Goal: Task Accomplishment & Management: Complete application form

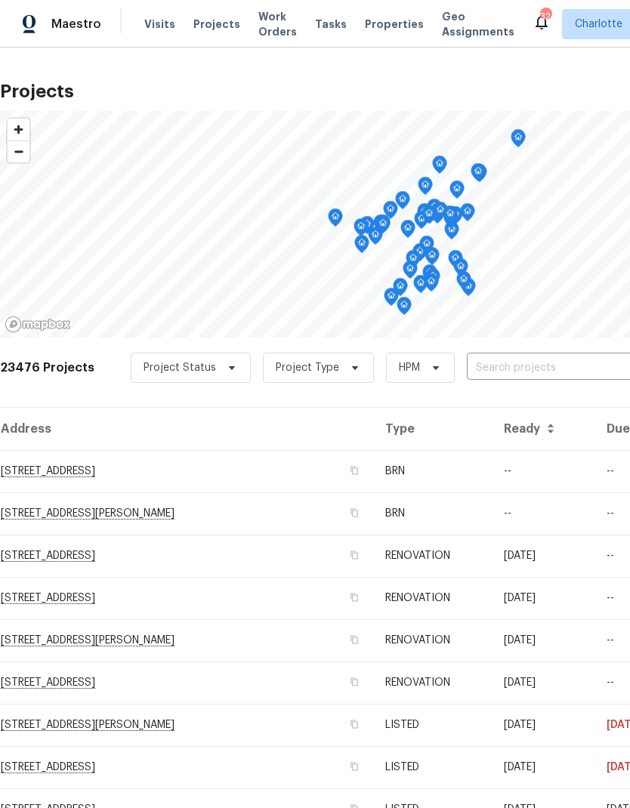
click at [526, 372] on input "text" at bounding box center [553, 367] width 173 height 23
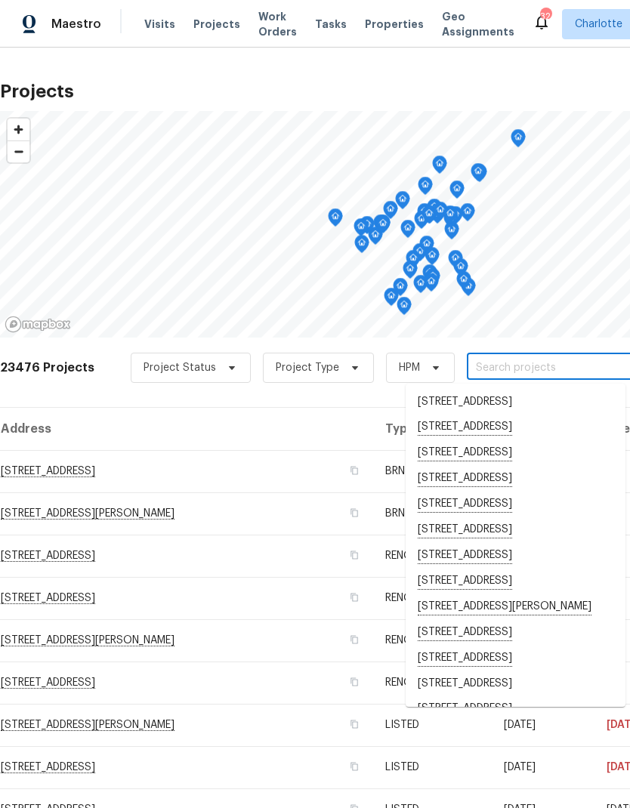
type input "0"
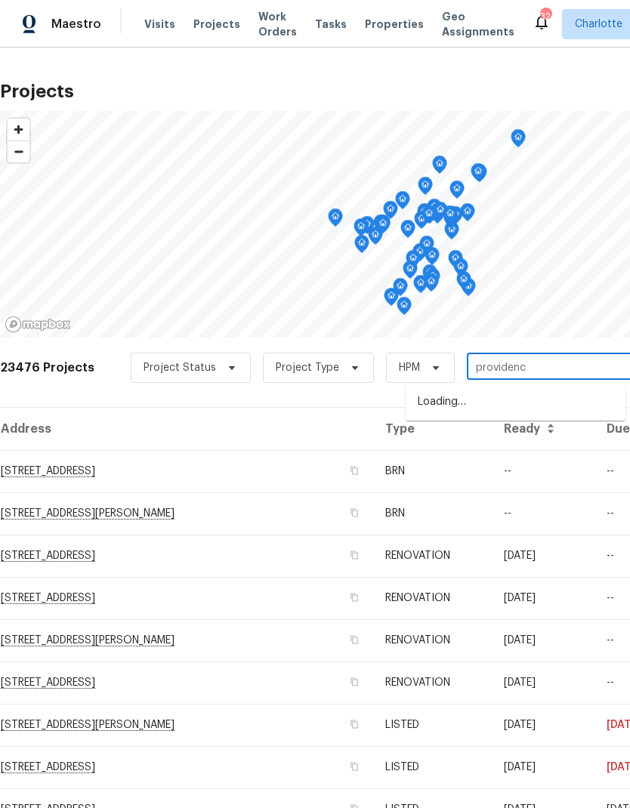
type input "[GEOGRAPHIC_DATA]"
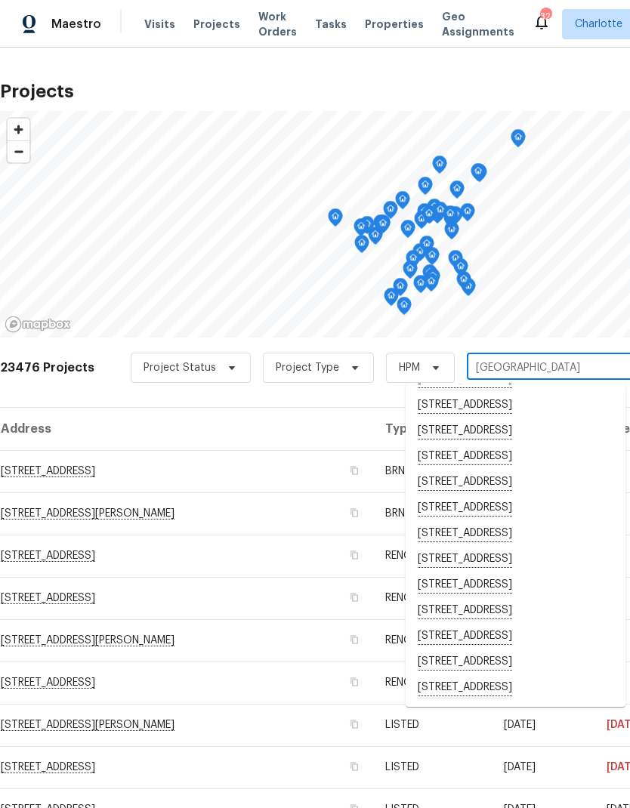
scroll to position [205, 0]
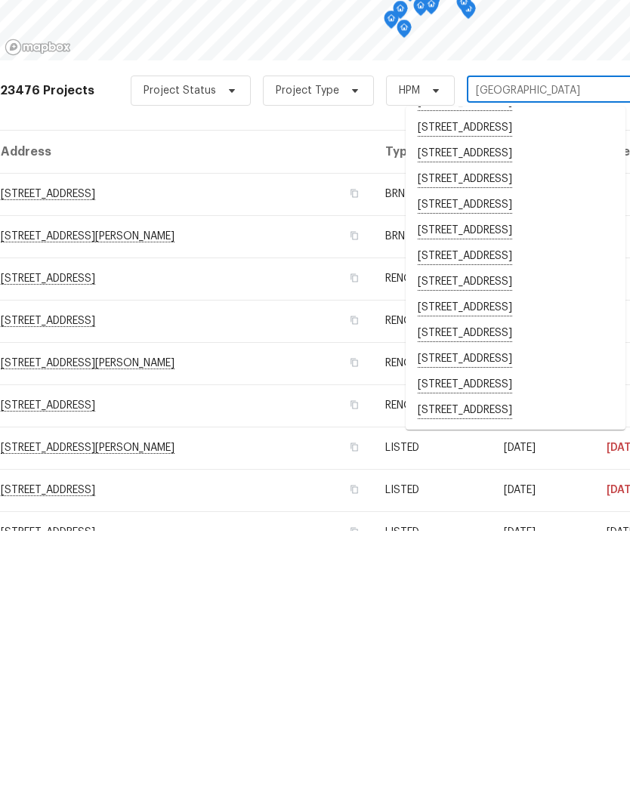
click at [519, 675] on li "[STREET_ADDRESS]" at bounding box center [515, 688] width 220 height 26
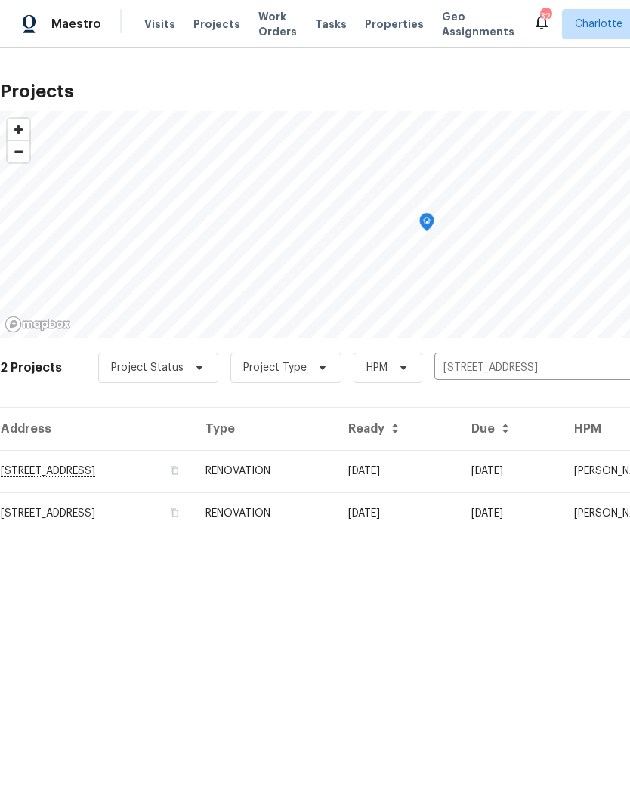
click at [459, 472] on td "[DATE]" at bounding box center [397, 471] width 123 height 42
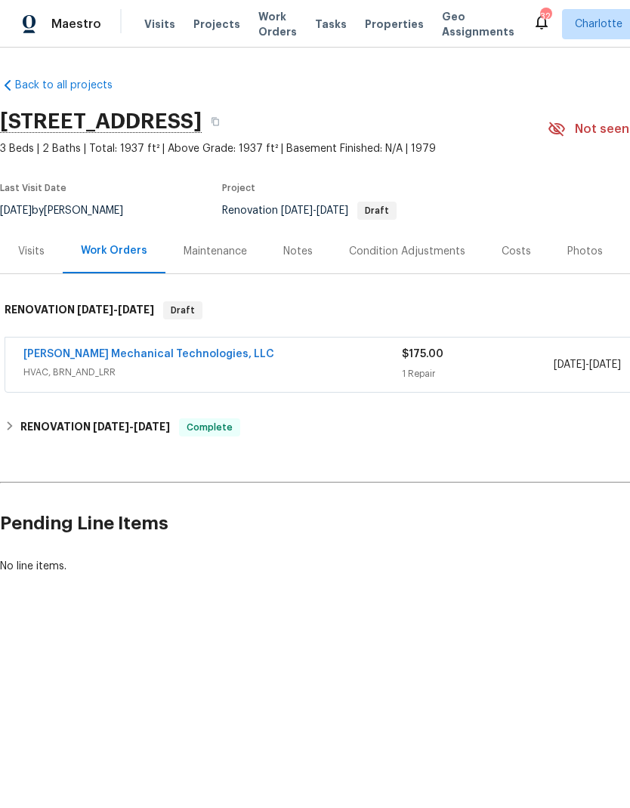
click at [29, 358] on link "[PERSON_NAME] Mechanical Technologies, LLC" at bounding box center [148, 354] width 251 height 11
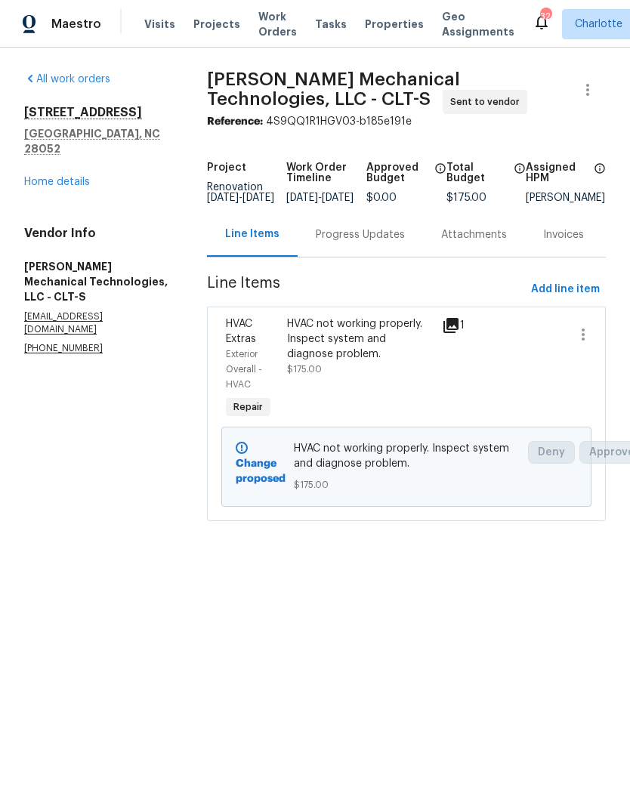
click at [377, 239] on div "Progress Updates" at bounding box center [360, 234] width 89 height 15
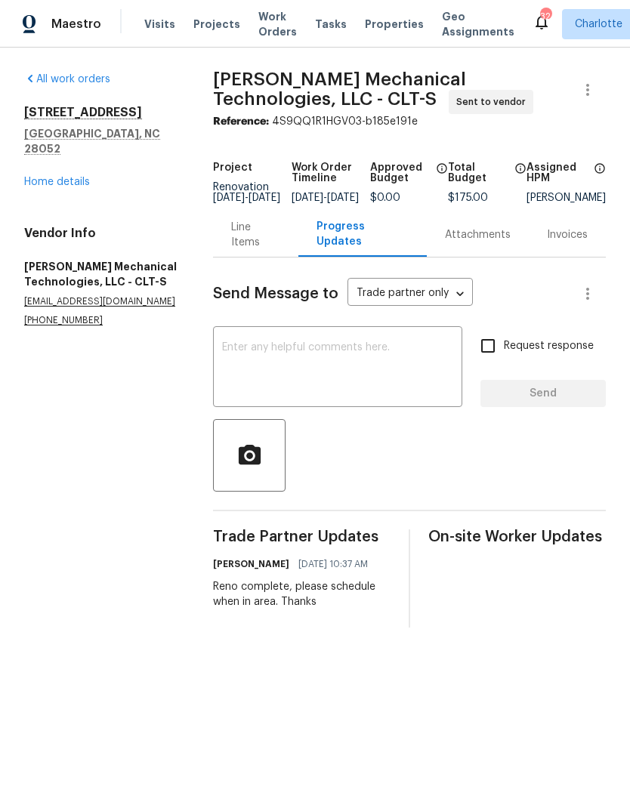
click at [268, 245] on div "Line Items" at bounding box center [255, 235] width 49 height 30
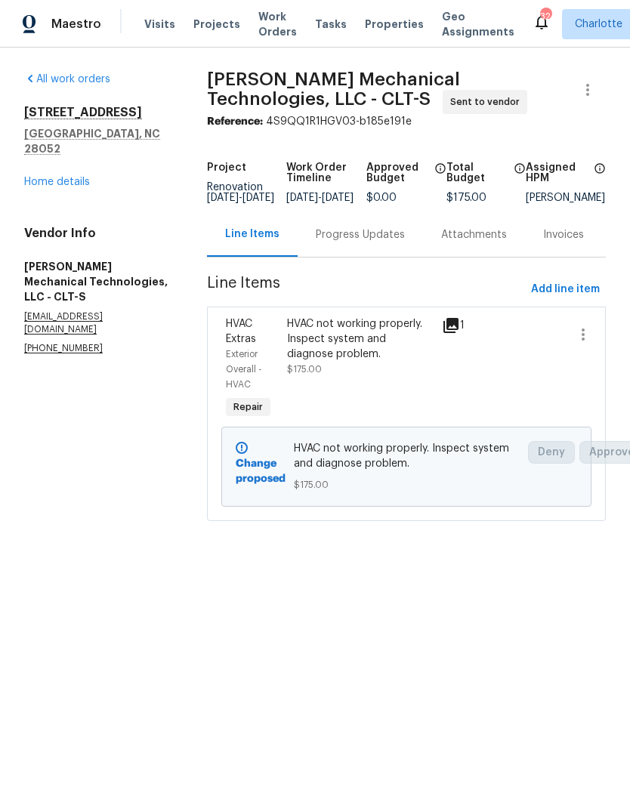
click at [459, 333] on icon at bounding box center [451, 325] width 18 height 18
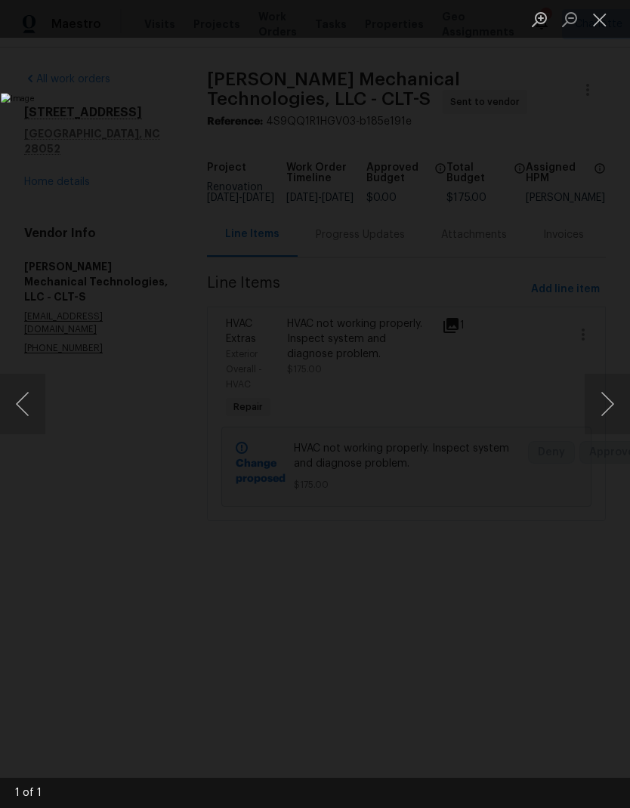
click at [600, 25] on button "Close lightbox" at bounding box center [599, 19] width 30 height 26
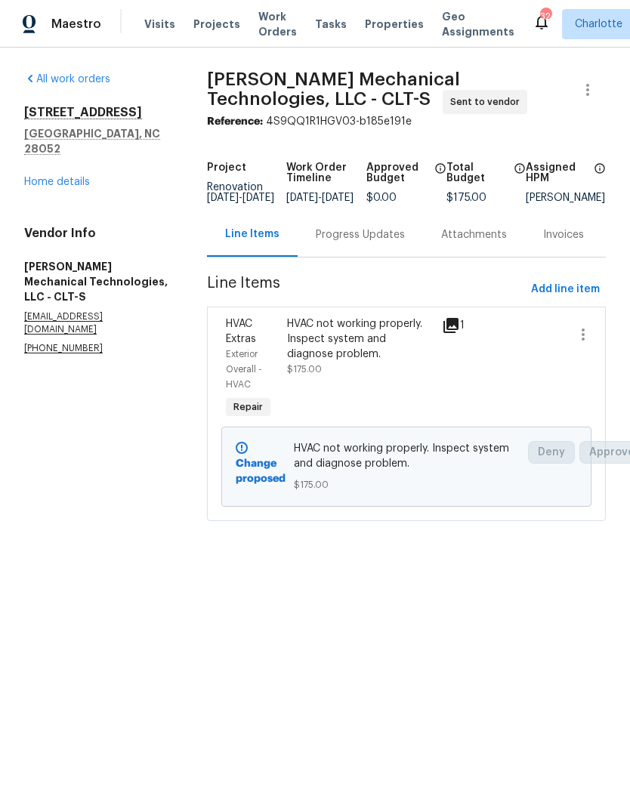
click at [35, 177] on link "Home details" at bounding box center [57, 182] width 66 height 11
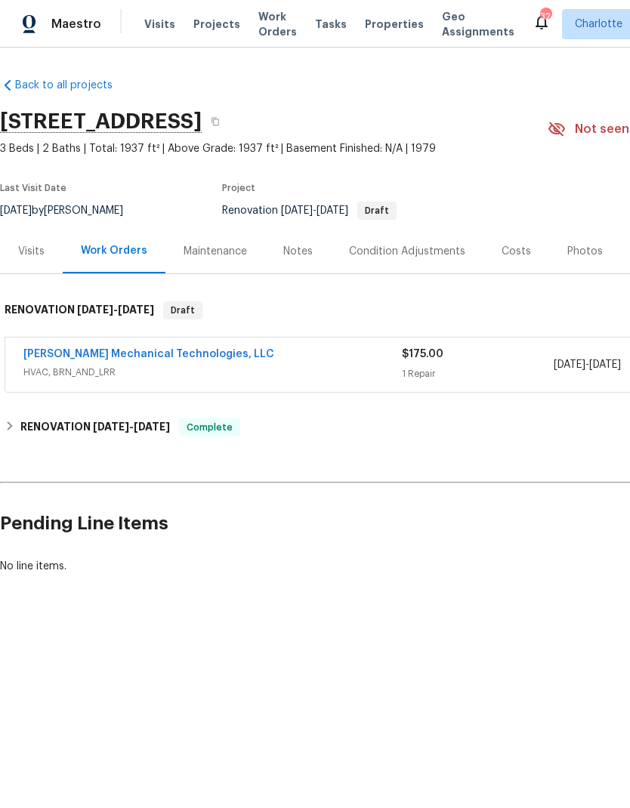
click at [217, 22] on span "Projects" at bounding box center [216, 24] width 47 height 15
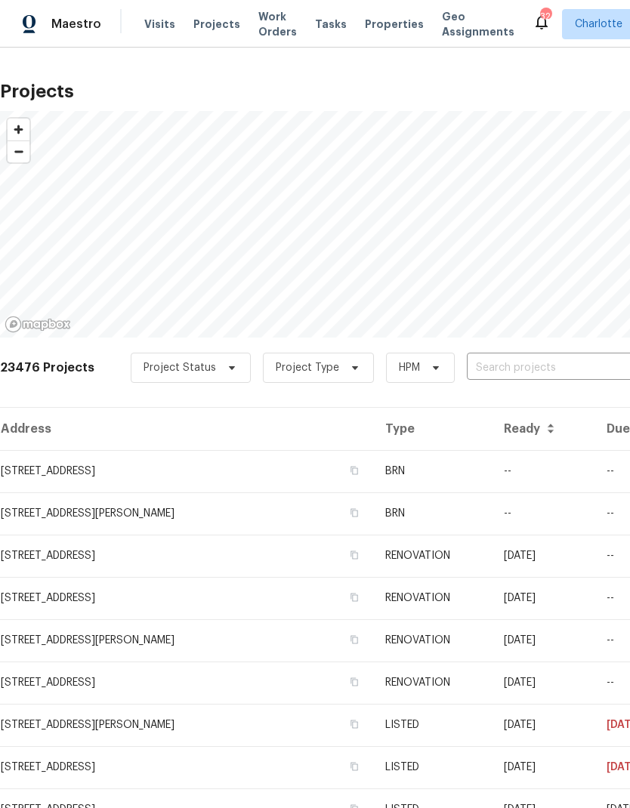
click at [548, 371] on input "text" at bounding box center [553, 367] width 173 height 23
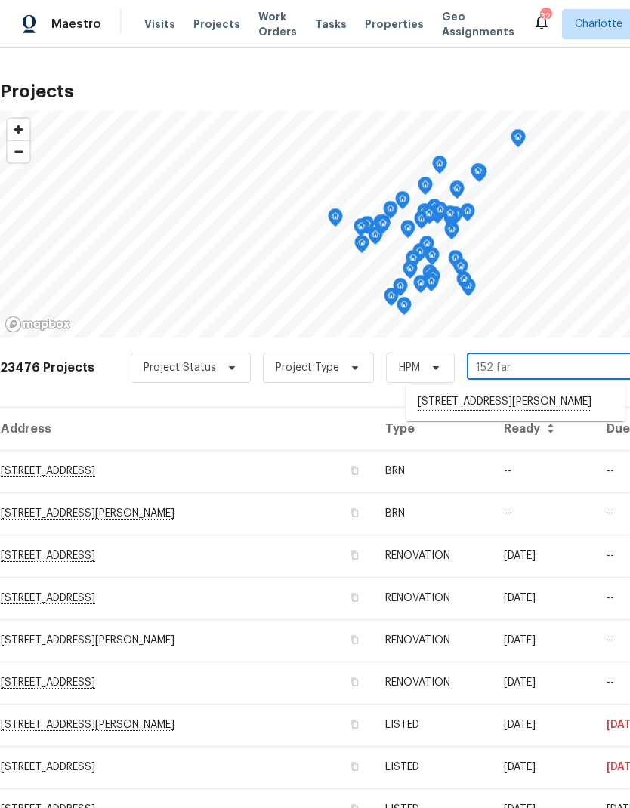
type input "152 farm"
click at [530, 410] on li "[STREET_ADDRESS][PERSON_NAME]" at bounding box center [515, 402] width 220 height 25
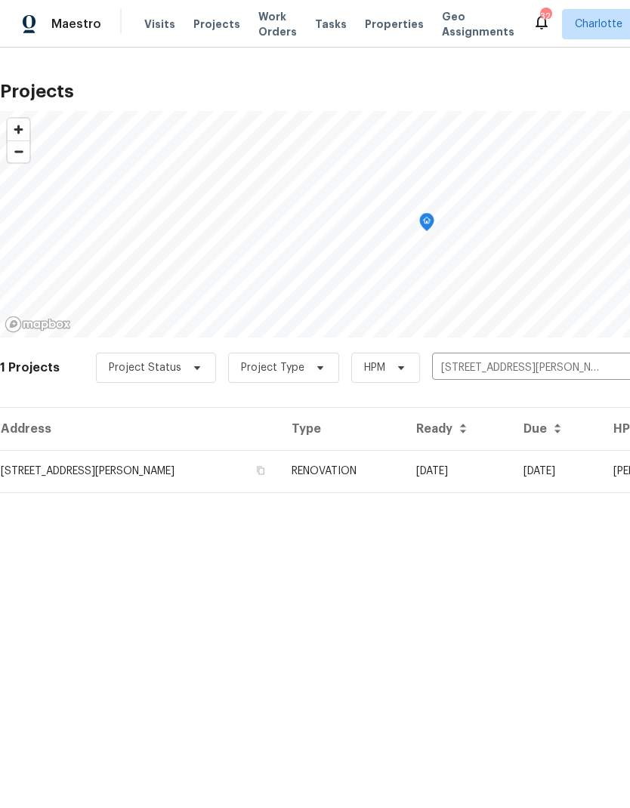
click at [500, 460] on td "[DATE]" at bounding box center [457, 471] width 107 height 42
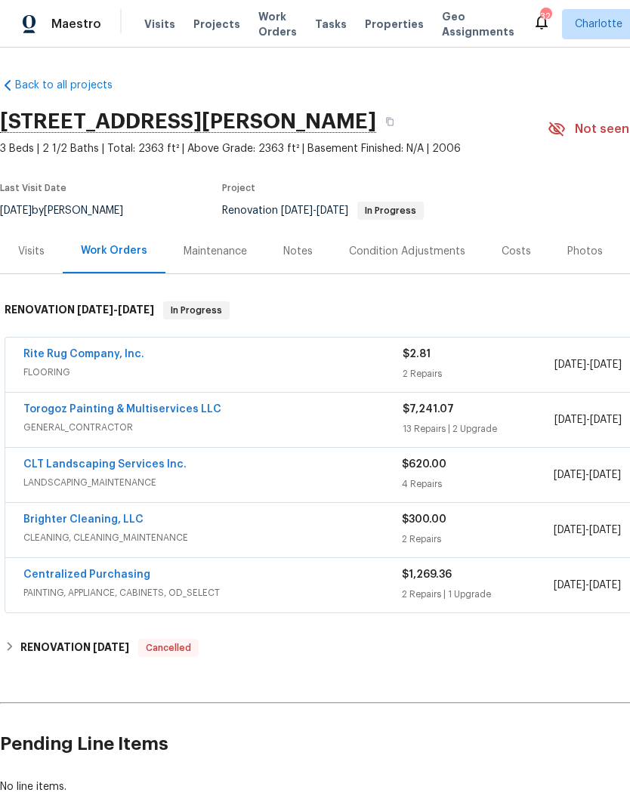
click at [39, 407] on link "Torogoz Painting & Multiservices LLC" at bounding box center [122, 409] width 198 height 11
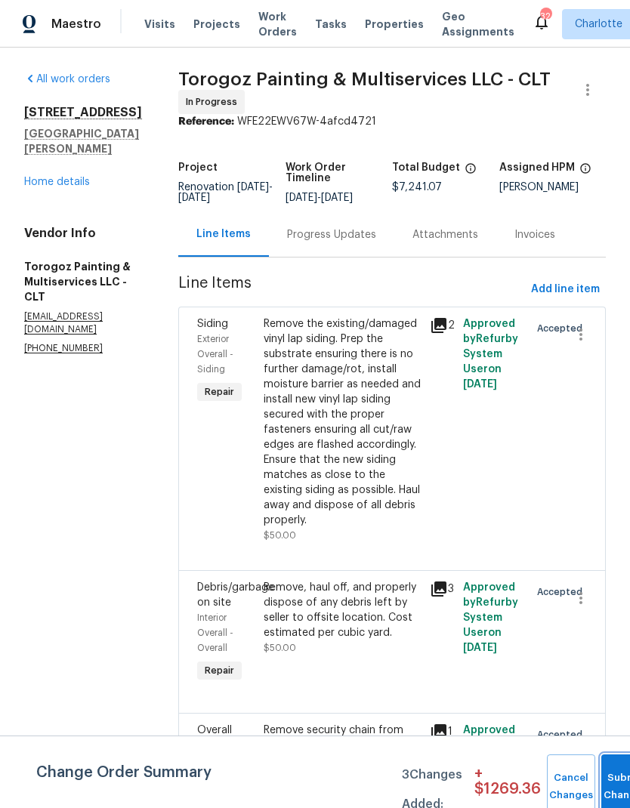
click at [604, 775] on button "Submit Changes" at bounding box center [625, 786] width 48 height 65
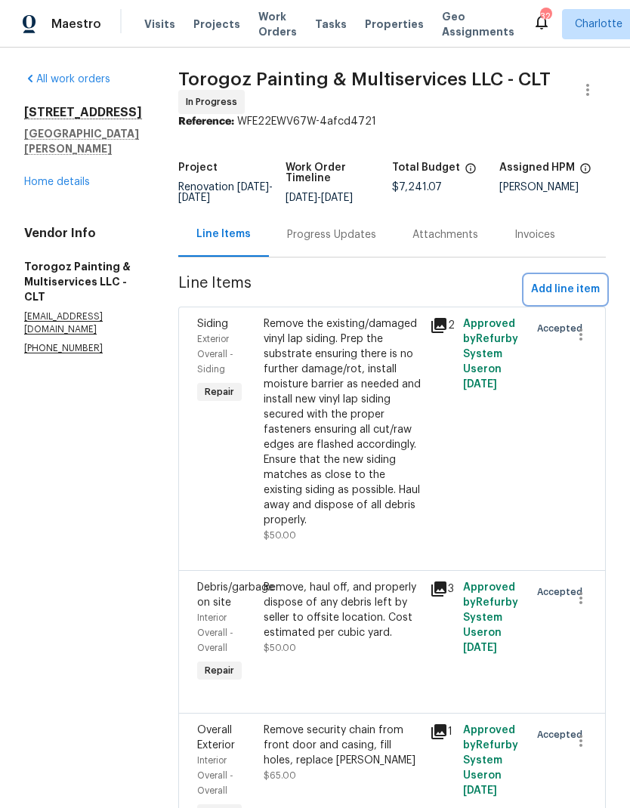
click at [569, 299] on span "Add line item" at bounding box center [565, 289] width 69 height 19
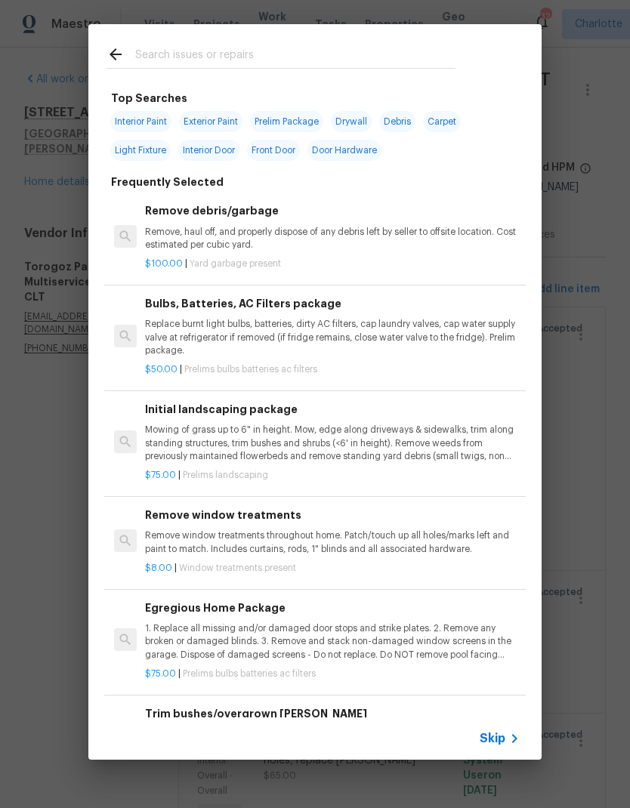
click at [296, 47] on input "text" at bounding box center [295, 56] width 320 height 23
type input "Mirror"
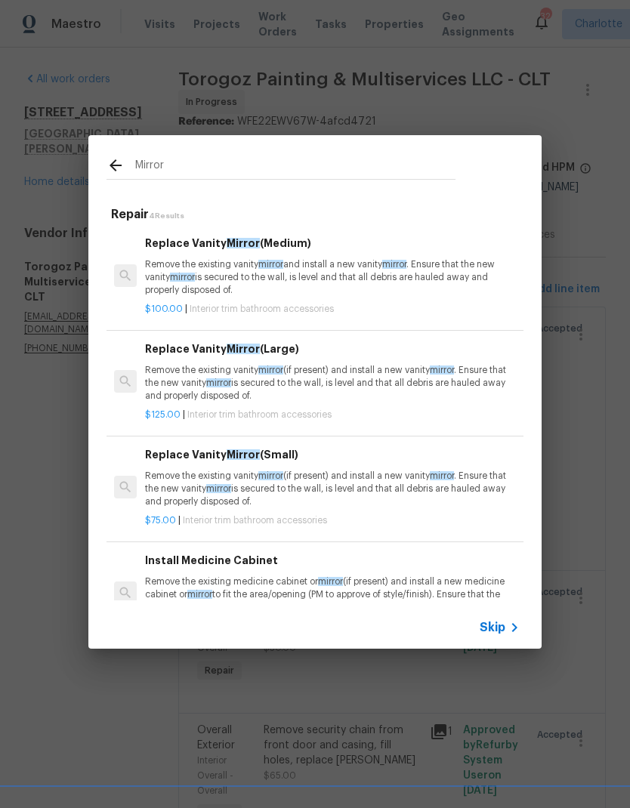
click at [410, 379] on p "Remove the existing vanity mirror (if present) and install a new vanity mirror …" at bounding box center [332, 383] width 374 height 39
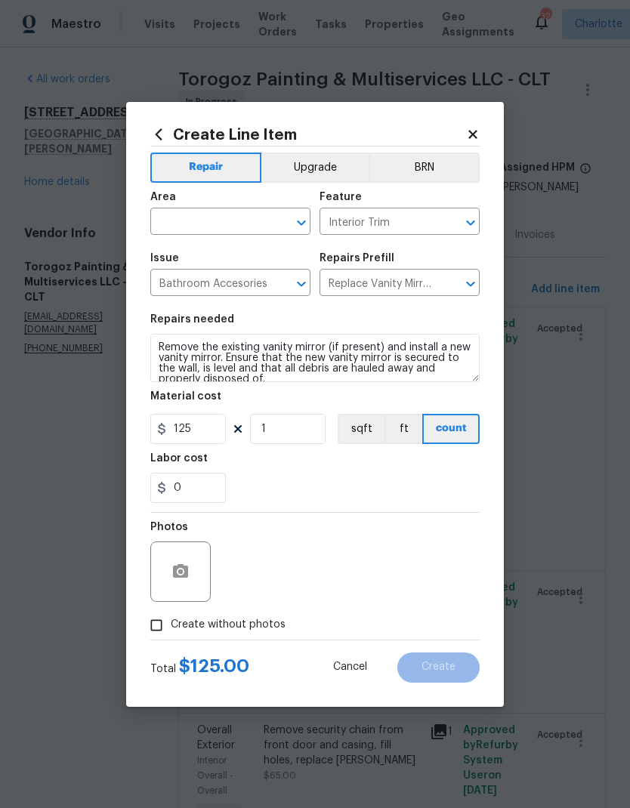
click at [292, 223] on icon "Open" at bounding box center [301, 223] width 18 height 18
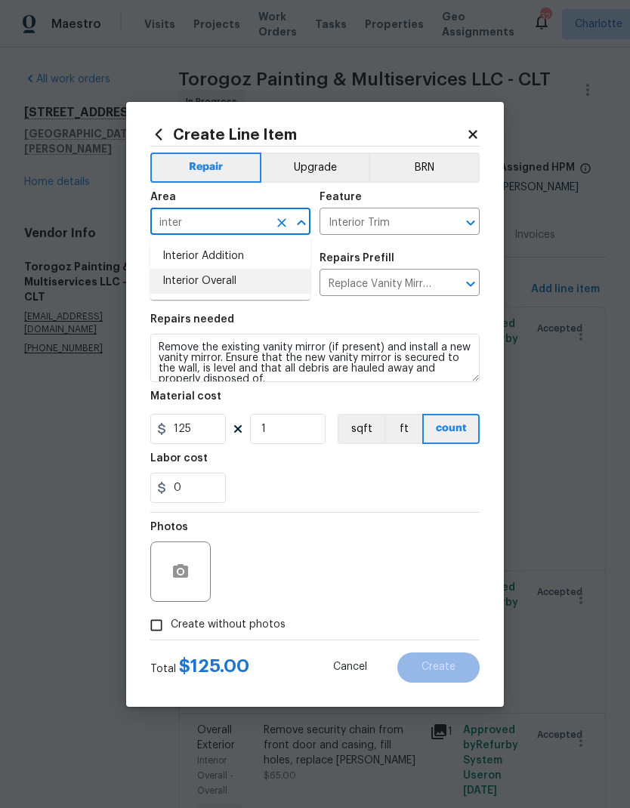
click at [250, 286] on li "Interior Overall" at bounding box center [230, 281] width 160 height 25
type input "Interior Overall"
click at [353, 491] on div "0" at bounding box center [314, 488] width 329 height 30
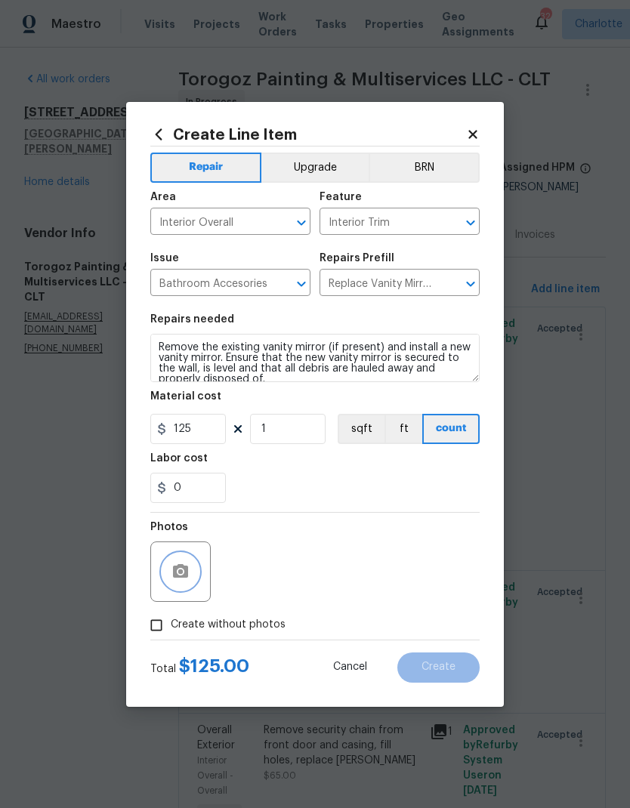
click at [188, 577] on icon "button" at bounding box center [180, 571] width 15 height 14
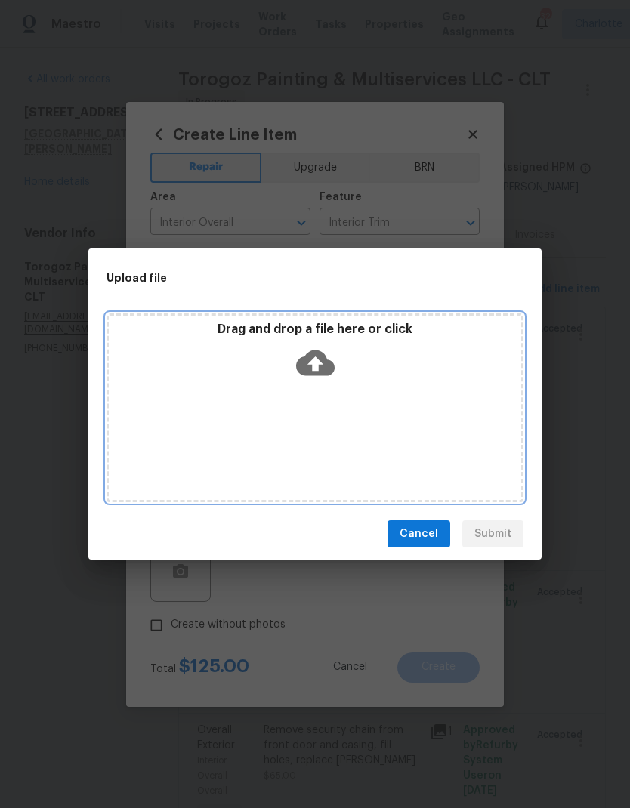
click at [325, 359] on icon at bounding box center [315, 363] width 39 height 26
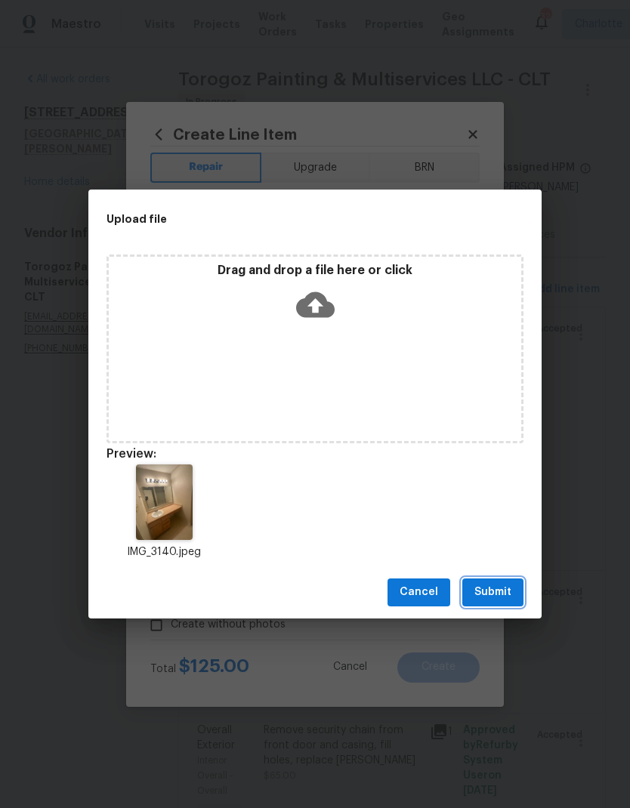
click at [493, 590] on span "Submit" at bounding box center [492, 592] width 37 height 19
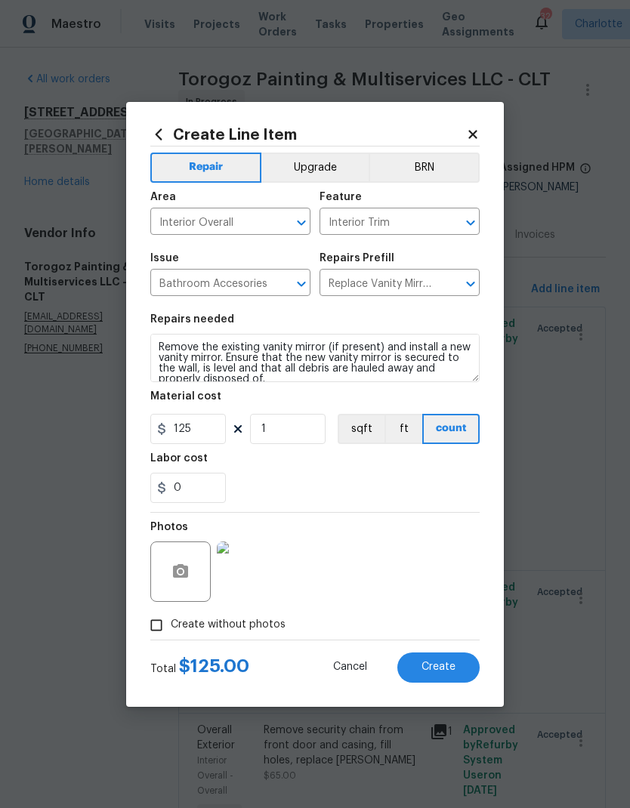
click at [454, 667] on span "Create" at bounding box center [438, 666] width 34 height 11
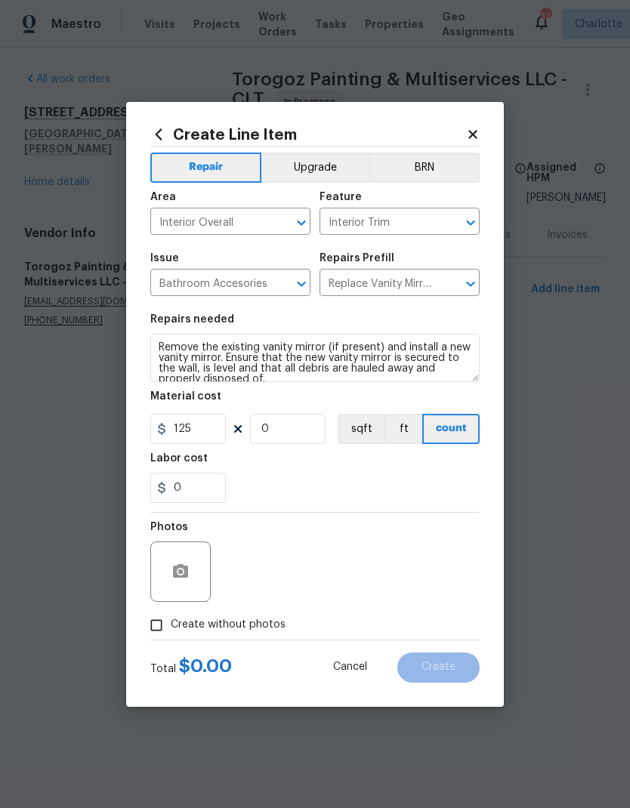
type input "0"
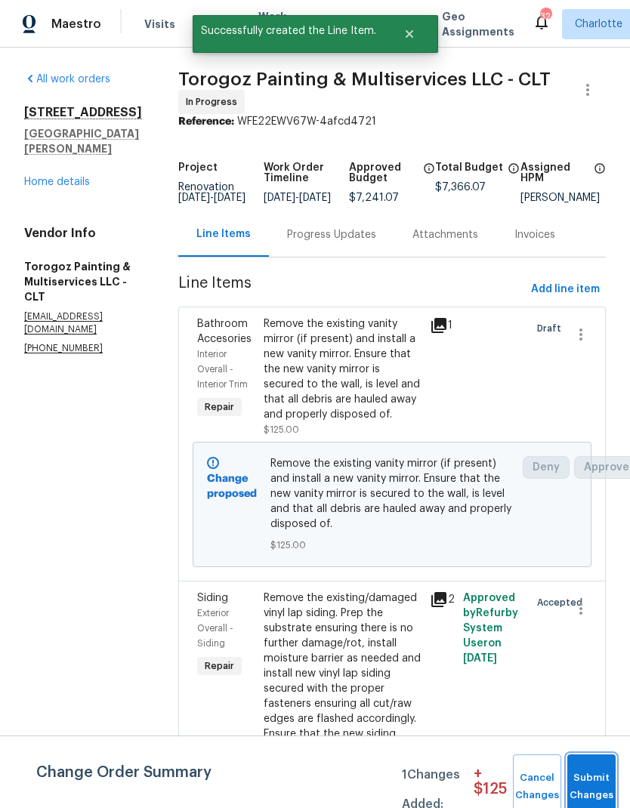
click at [591, 767] on button "Submit Changes" at bounding box center [591, 786] width 48 height 65
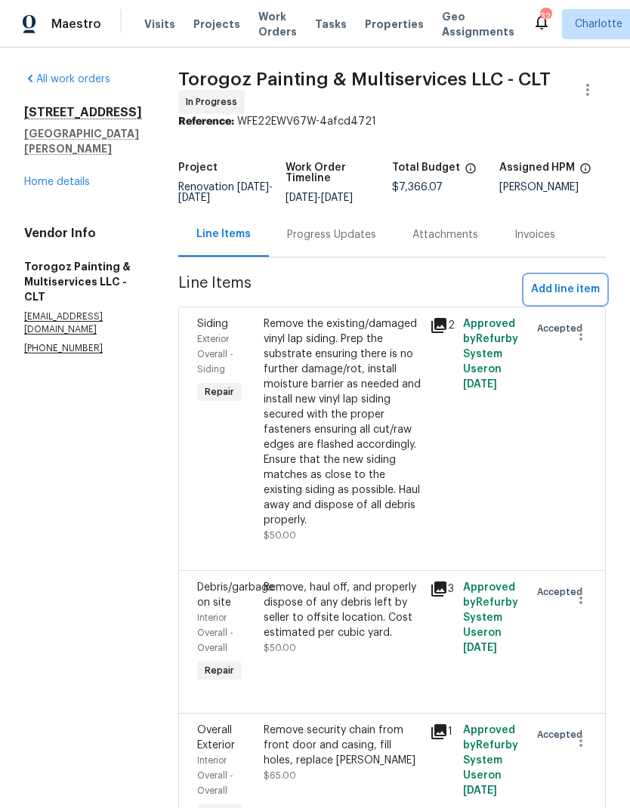
click at [571, 297] on span "Add line item" at bounding box center [565, 289] width 69 height 19
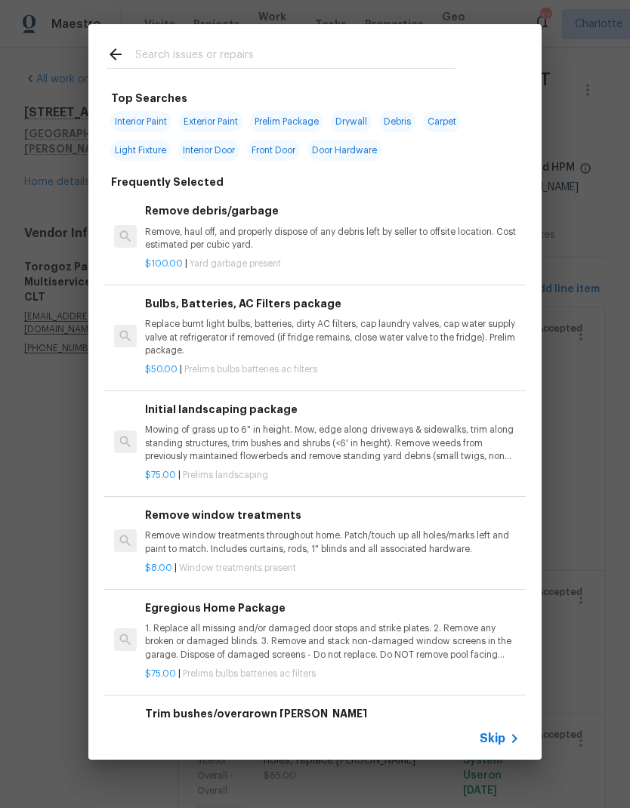
click at [323, 60] on input "text" at bounding box center [295, 56] width 320 height 23
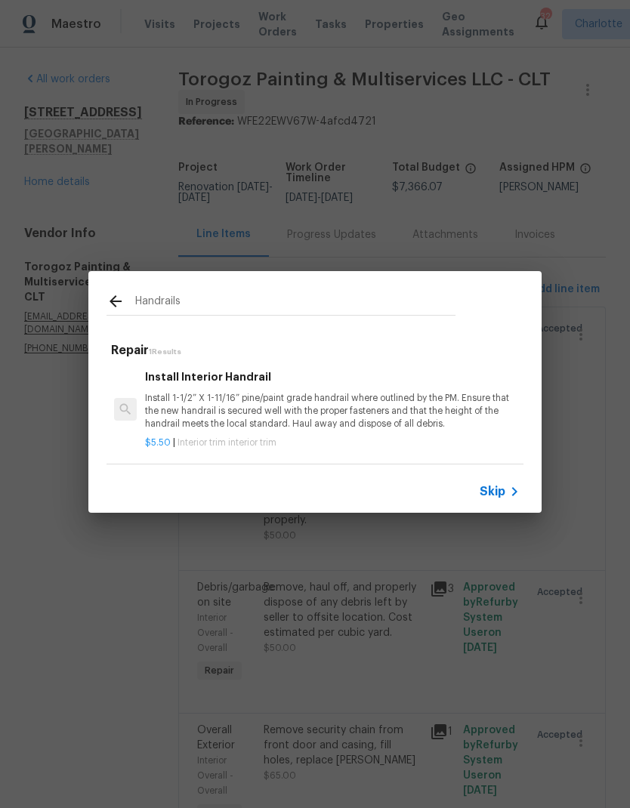
scroll to position [2, 0]
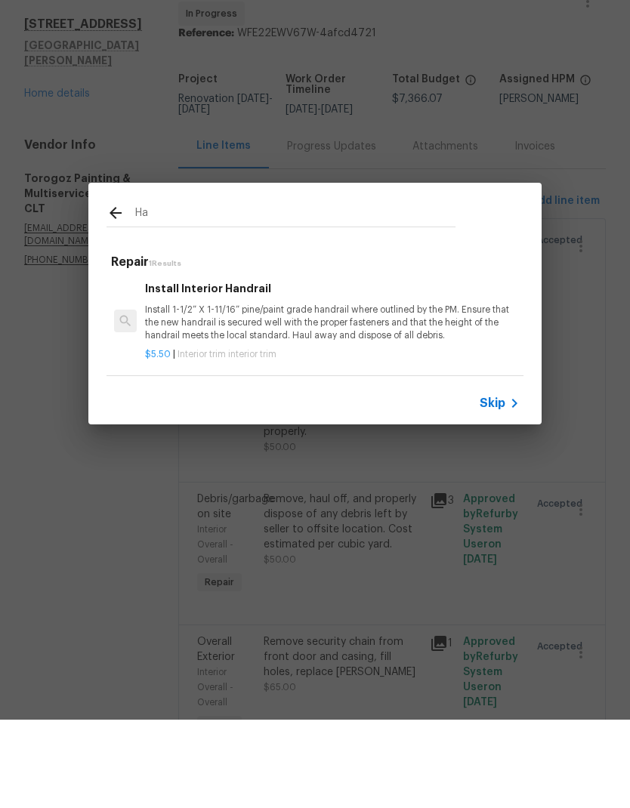
type input "H"
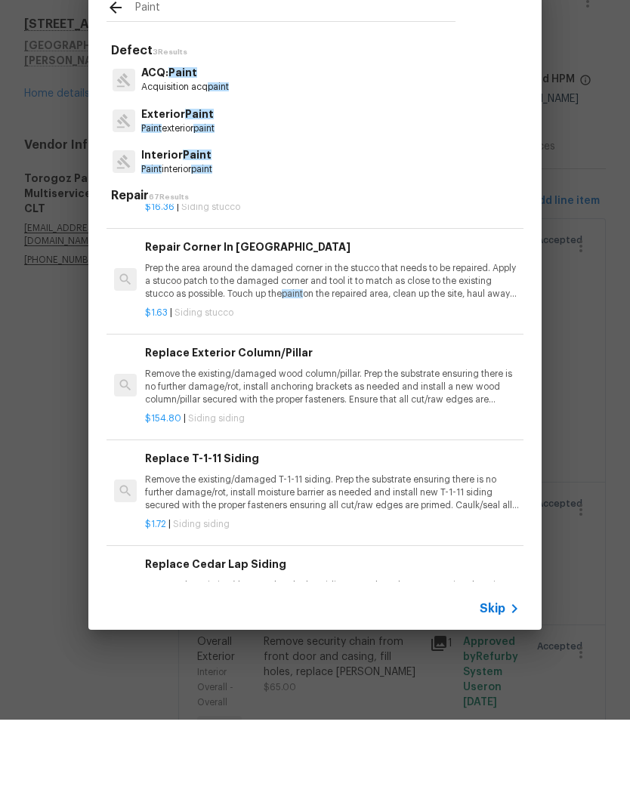
scroll to position [0, 0]
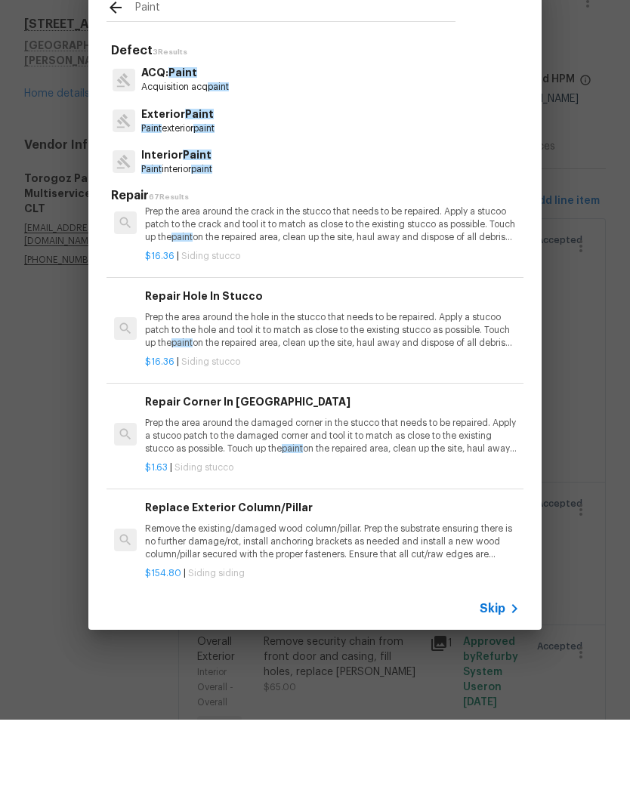
type input "Paint"
click at [602, 242] on div "Paint Defect 3 Results ACQ: Paint Acquisition acq paint Exterior Paint Paint ex…" at bounding box center [315, 392] width 630 height 784
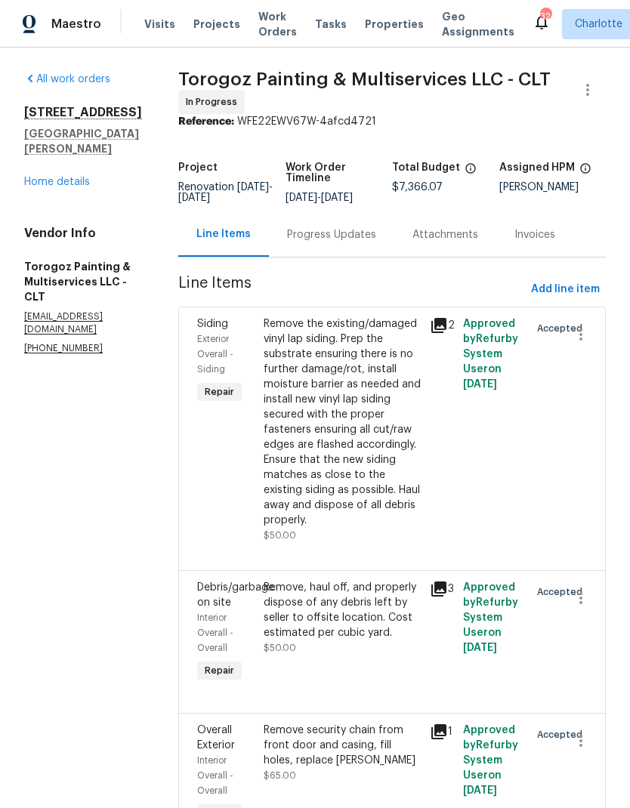
click at [38, 177] on link "Home details" at bounding box center [57, 182] width 66 height 11
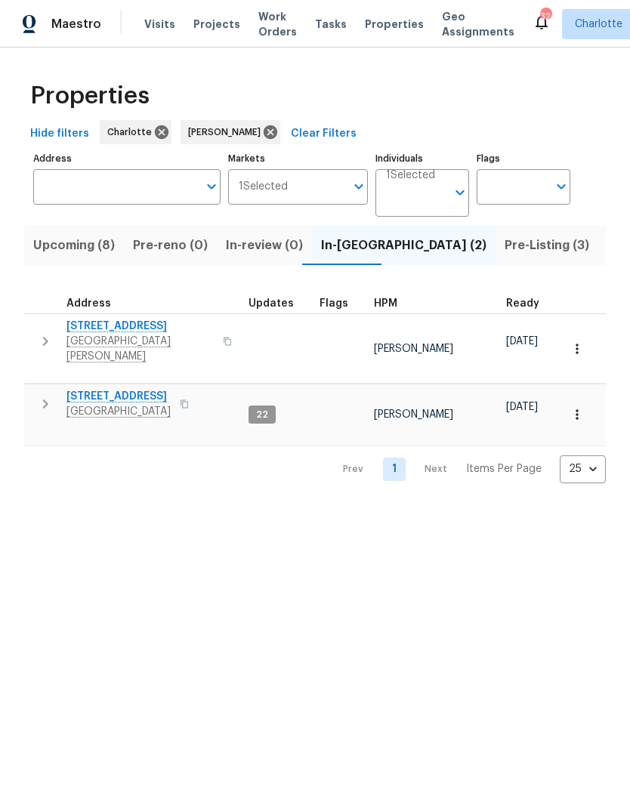
click at [52, 397] on button "button" at bounding box center [45, 404] width 30 height 30
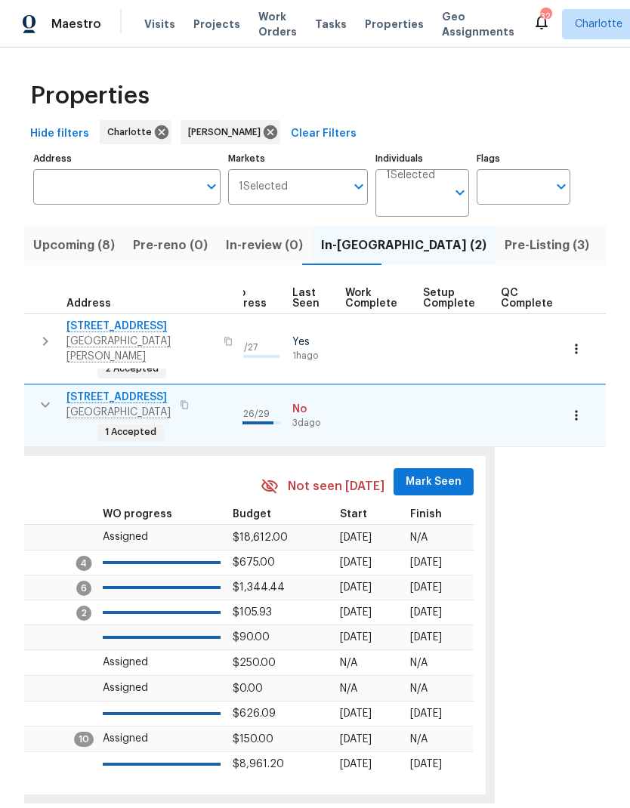
scroll to position [0, 704]
click at [427, 473] on span "Mark Seen" at bounding box center [434, 482] width 56 height 19
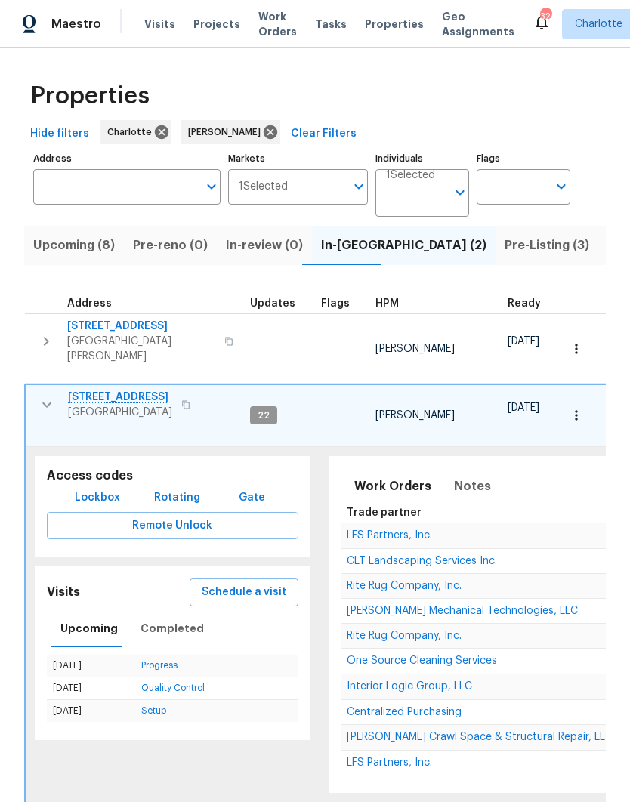
scroll to position [0, 0]
click at [45, 402] on icon "button" at bounding box center [46, 404] width 9 height 5
